Goal: Navigation & Orientation: Find specific page/section

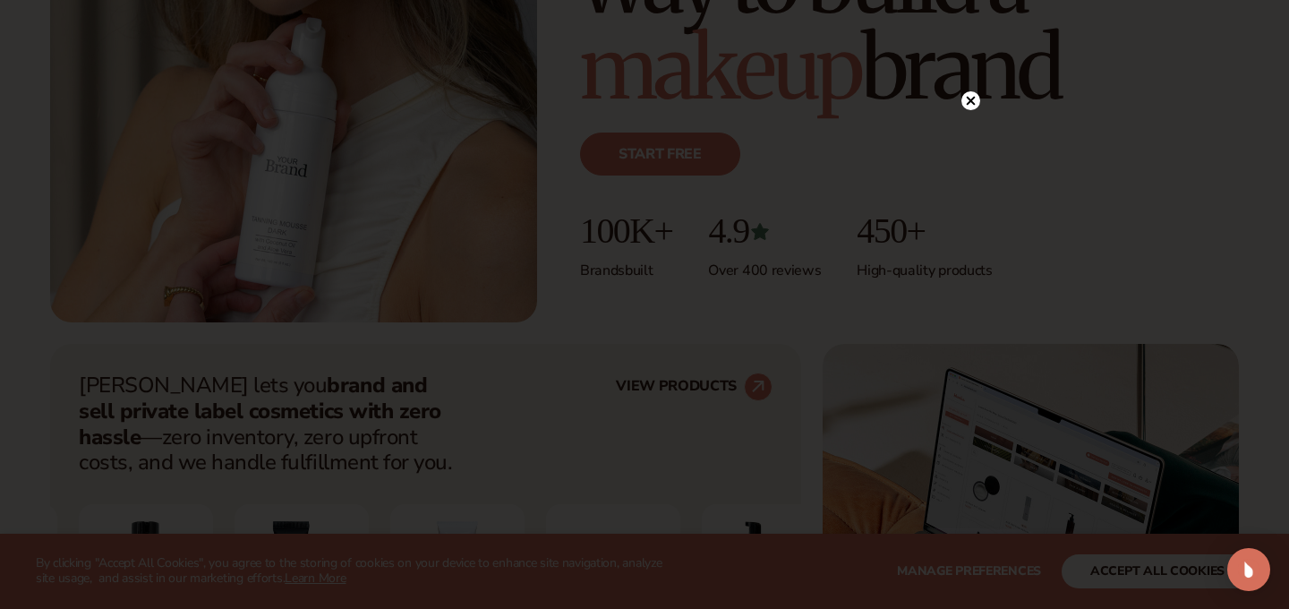
scroll to position [414, 0]
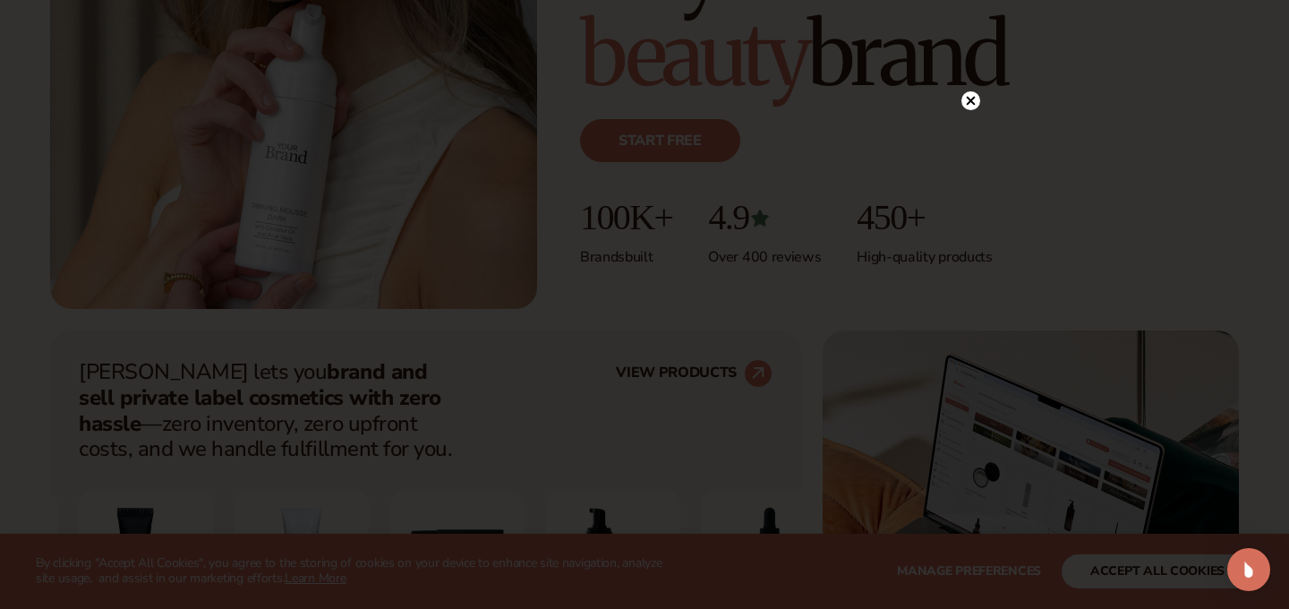
click at [986, 107] on div at bounding box center [644, 304] width 1289 height 609
click at [972, 101] on icon at bounding box center [971, 100] width 9 height 9
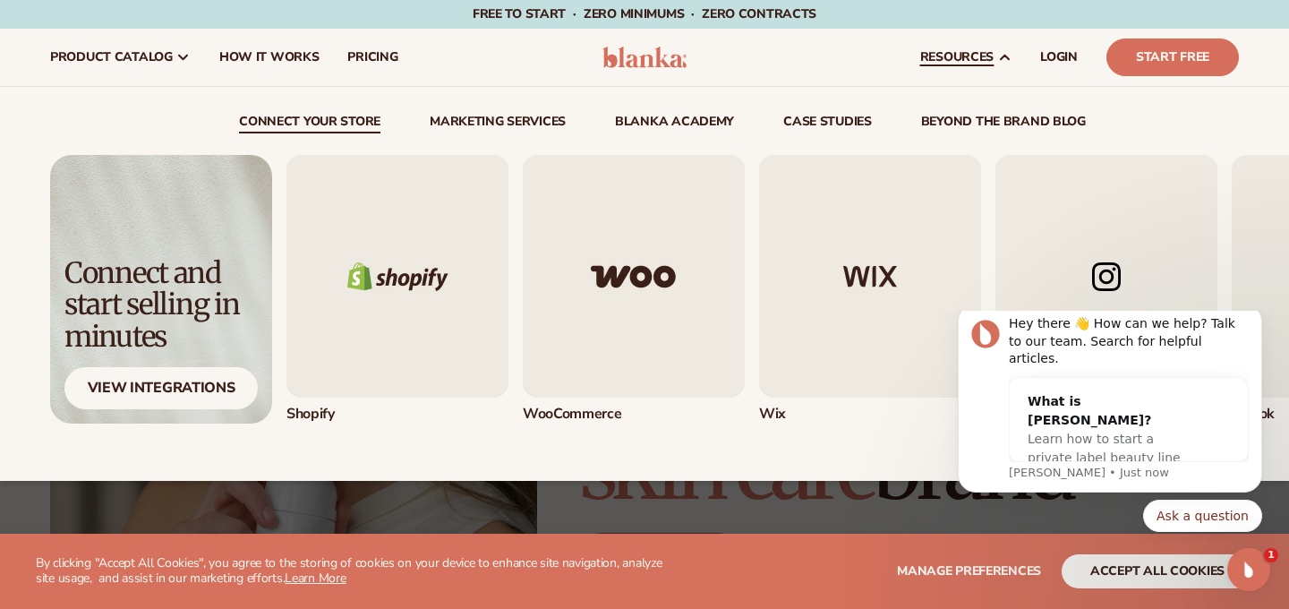
scroll to position [0, 0]
click at [1005, 58] on icon at bounding box center [1004, 57] width 14 height 14
click at [1006, 60] on icon at bounding box center [1004, 57] width 14 height 14
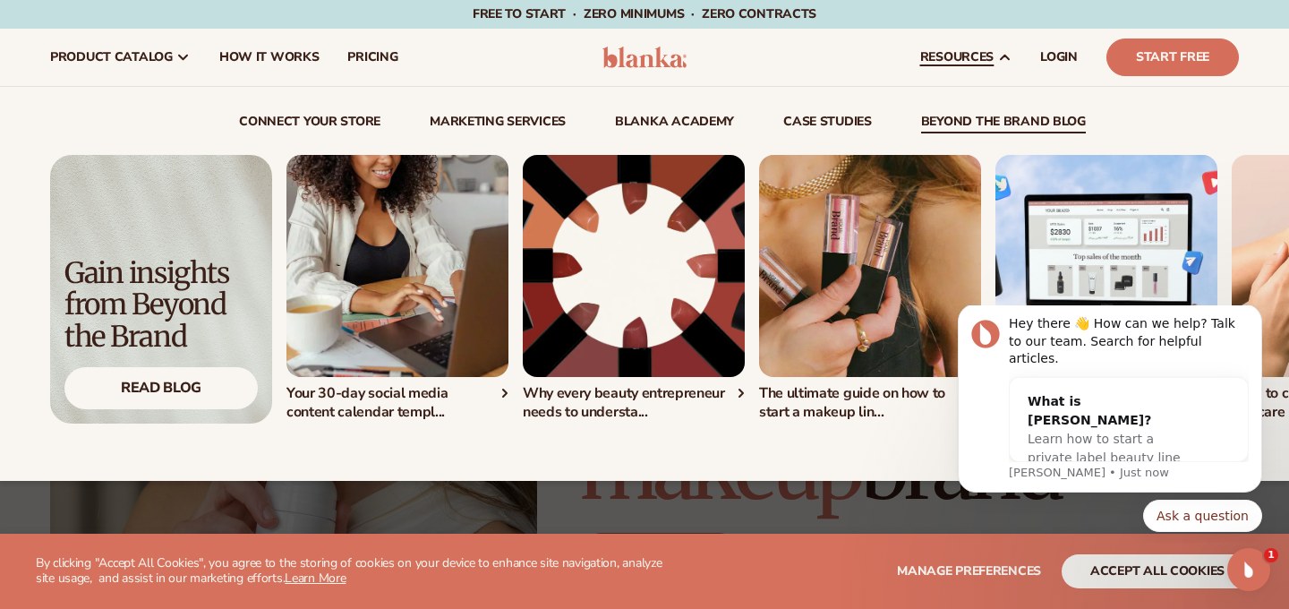
click at [1000, 53] on icon at bounding box center [1004, 57] width 14 height 14
click at [978, 56] on span "resources" at bounding box center [956, 57] width 73 height 14
click at [1003, 54] on icon at bounding box center [1004, 57] width 14 height 14
